Goal: Information Seeking & Learning: Understand process/instructions

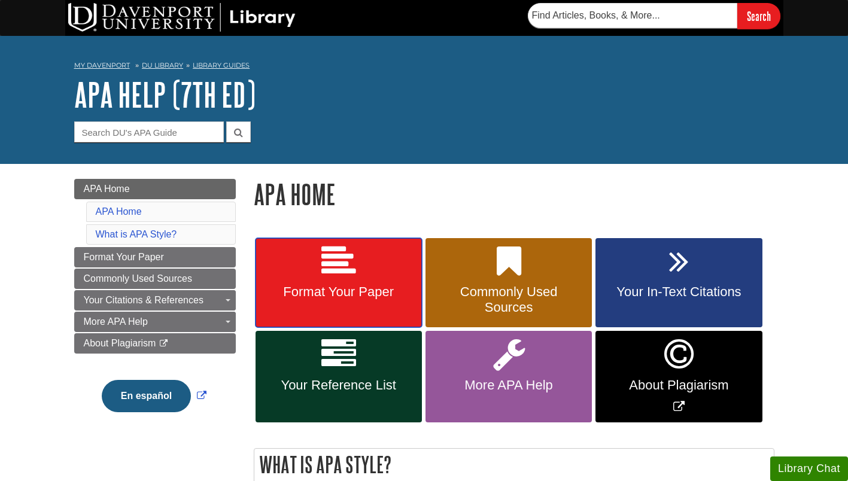
click at [341, 289] on span "Format Your Paper" at bounding box center [339, 292] width 148 height 16
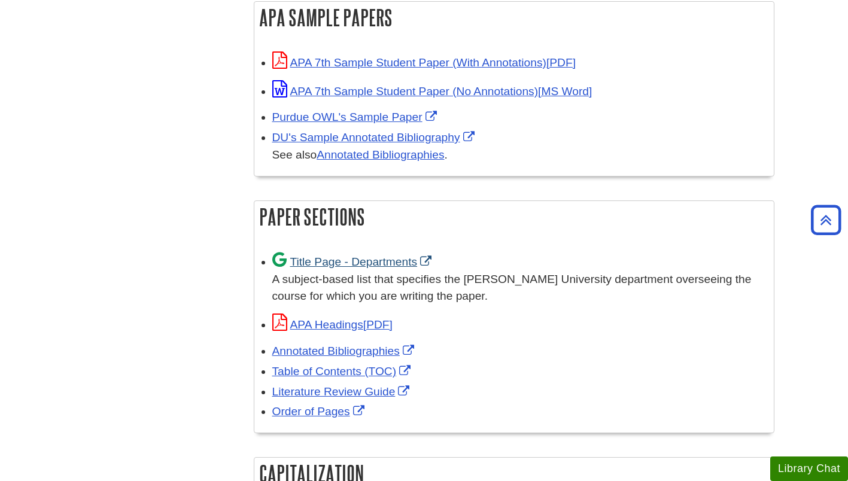
scroll to position [605, 0]
click at [395, 261] on link "Title Page - Departments" at bounding box center [353, 261] width 163 height 13
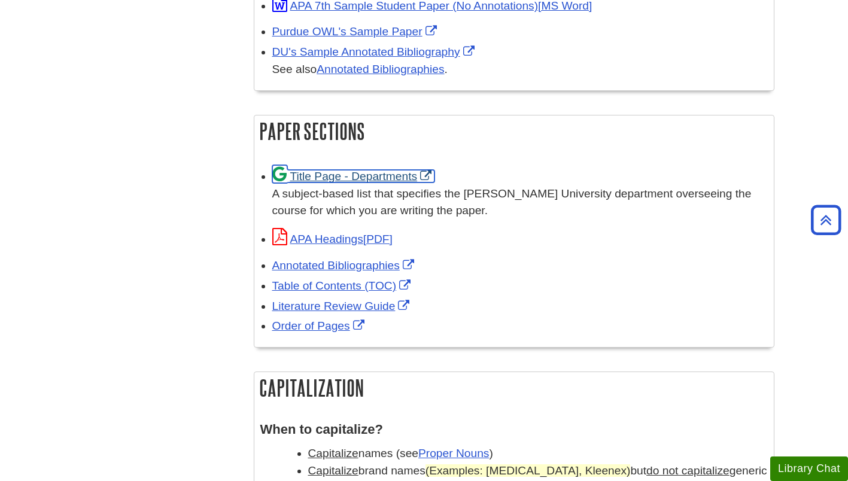
scroll to position [687, 0]
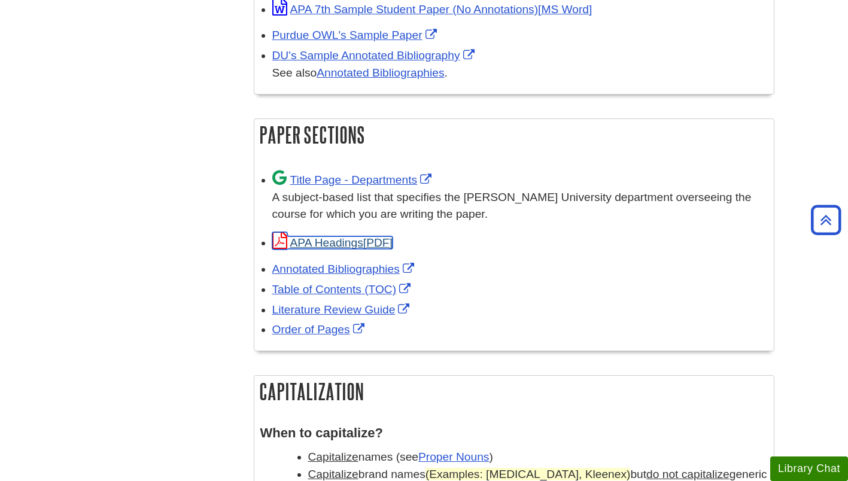
click at [345, 241] on link "APA Headings" at bounding box center [332, 242] width 120 height 13
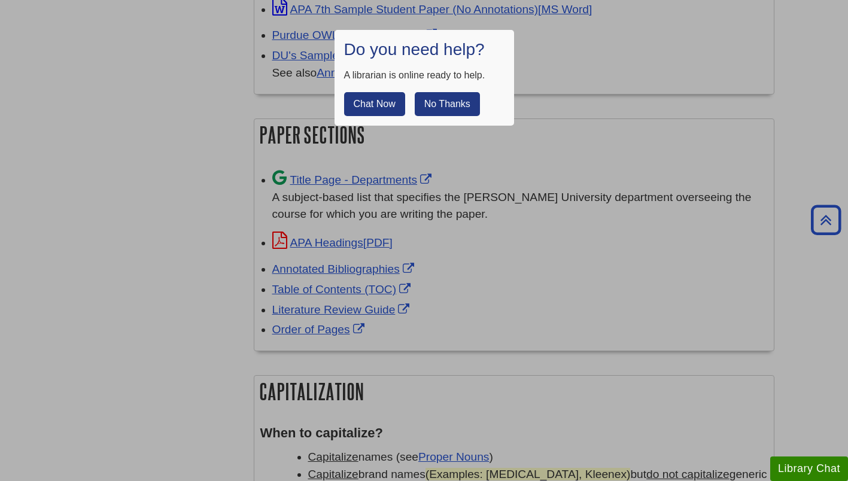
click at [439, 105] on button "No Thanks" at bounding box center [447, 104] width 65 height 24
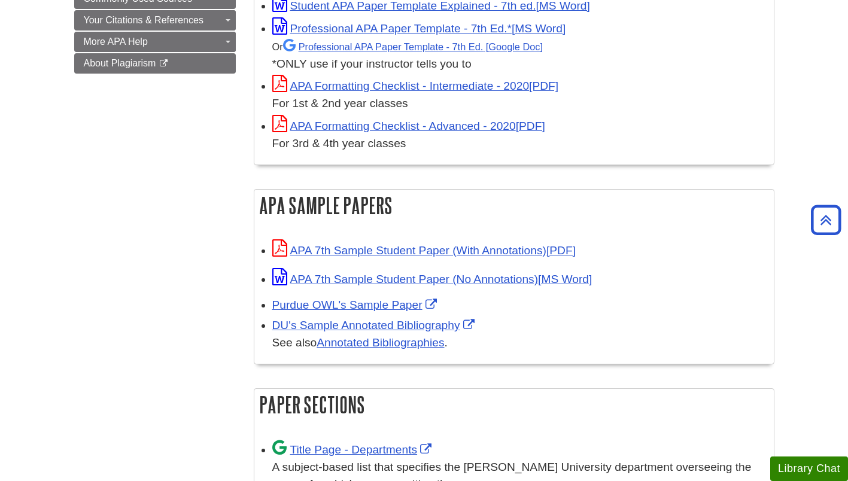
scroll to position [416, 0]
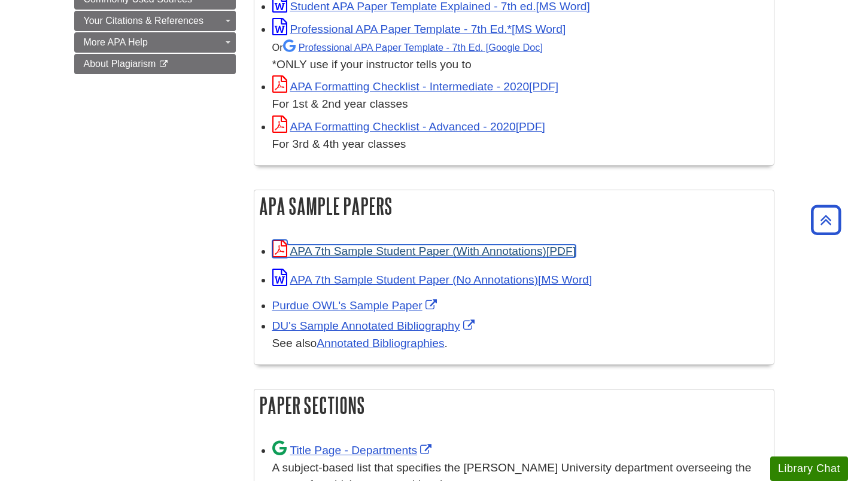
click at [466, 253] on link "APA 7th Sample Student Paper (With Annotations)" at bounding box center [423, 251] width 303 height 13
